Goal: Information Seeking & Learning: Learn about a topic

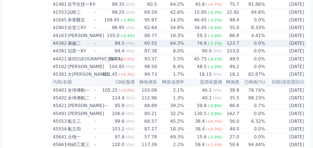
scroll to position [1582, 0]
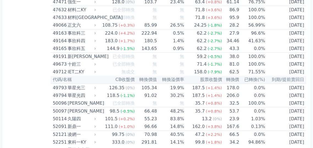
scroll to position [1821, 0]
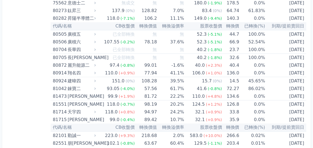
scroll to position [2992, 0]
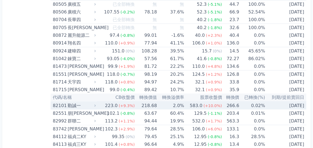
click at [59, 102] on div "82101" at bounding box center [59, 106] width 13 height 8
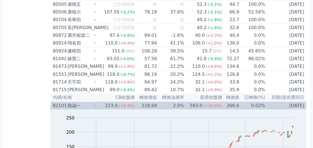
click at [53, 102] on div "82101" at bounding box center [59, 106] width 13 height 8
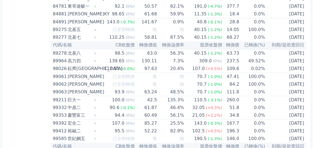
scroll to position [3268, 0]
